Goal: Navigation & Orientation: Find specific page/section

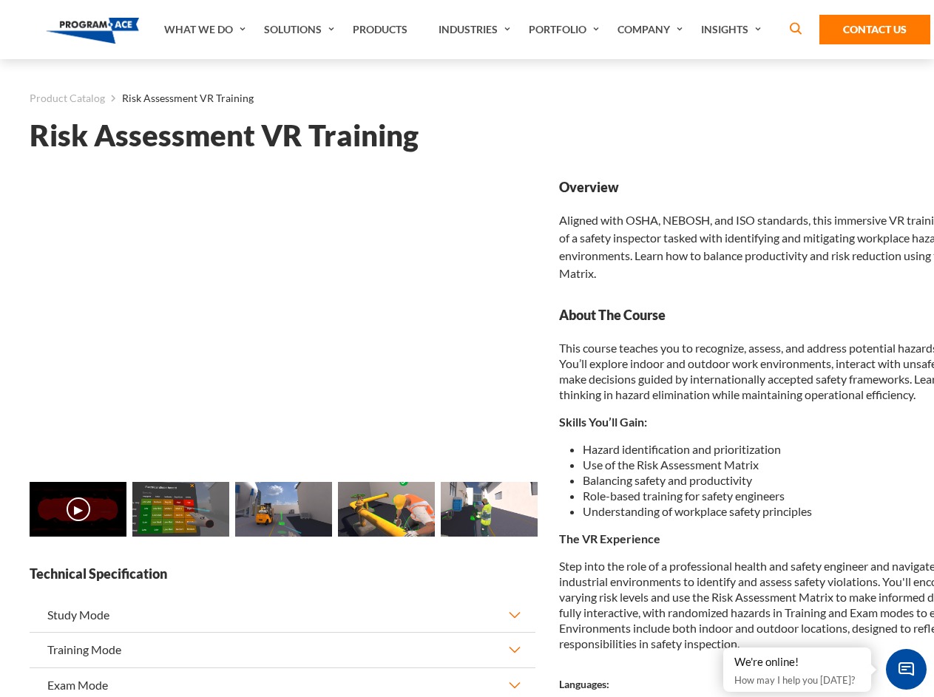
click at [301, 30] on link "Solutions" at bounding box center [301, 29] width 89 height 59
click at [0, 0] on div "AI & Computer Vision Solutions Computer Vision Quality Control AI tools for fas…" at bounding box center [0, 0] width 0 height 0
click at [0, 0] on div "AI & Computer Vision Solutions Virtual Training Solutions Virtual Tour Solution…" at bounding box center [0, 0] width 0 height 0
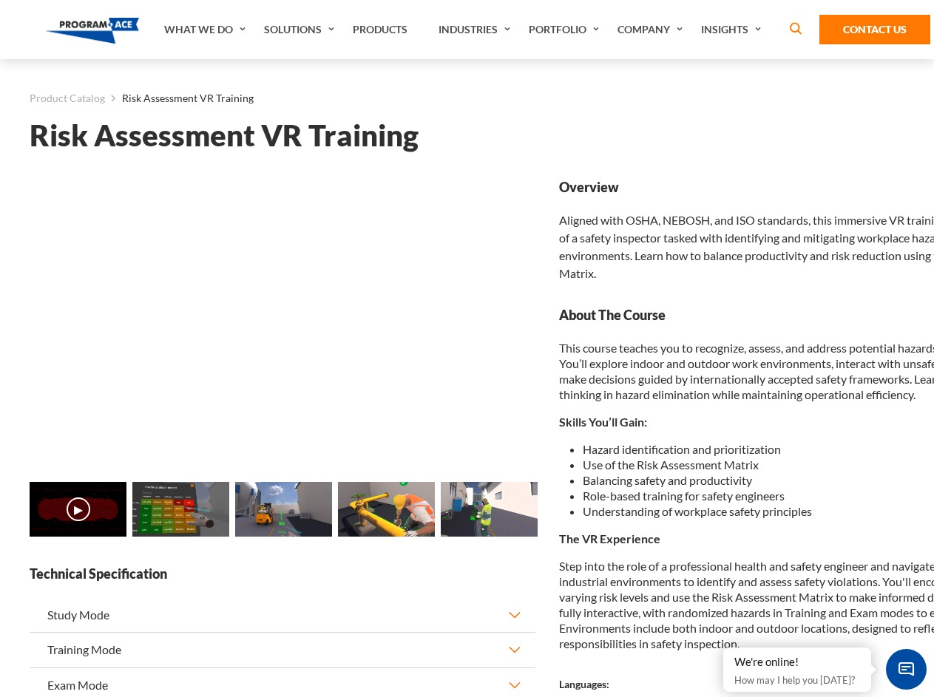
click at [0, 0] on div "AI & Computer Vision Solutions Virtual Training Solutions Virtual Tour Solution…" at bounding box center [0, 0] width 0 height 0
click at [0, 0] on div "AI & Computer Vision Solutions Computer Vision Quality Control AI tools for fas…" at bounding box center [0, 0] width 0 height 0
